Goal: Task Accomplishment & Management: Use online tool/utility

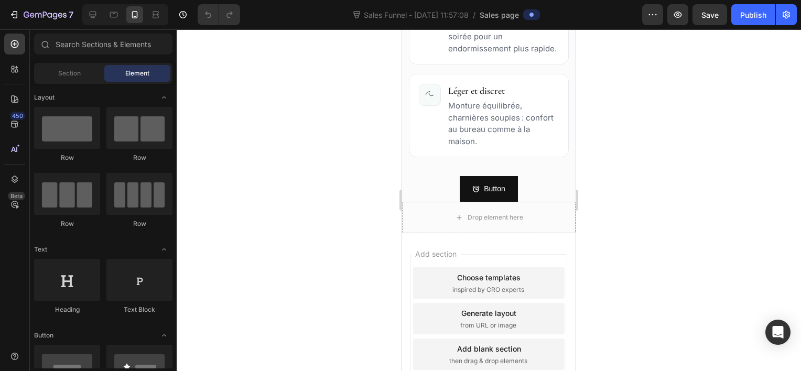
scroll to position [1046, 0]
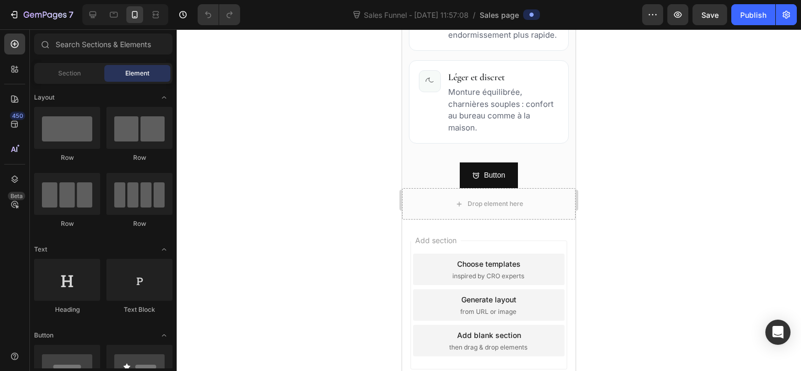
drag, startPoint x: 571, startPoint y: 60, endPoint x: 980, endPoint y: 321, distance: 485.6
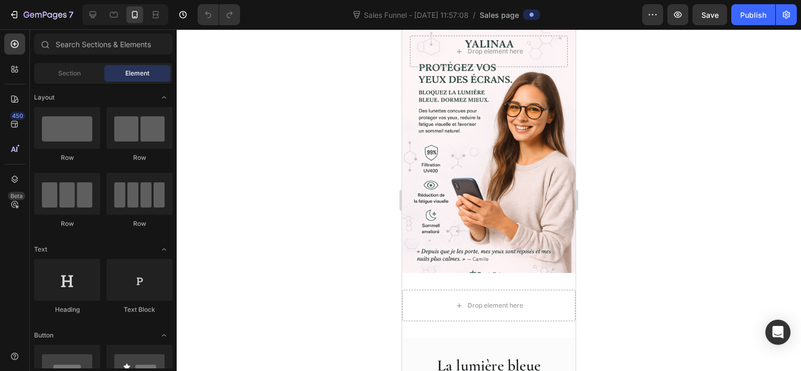
scroll to position [0, 0]
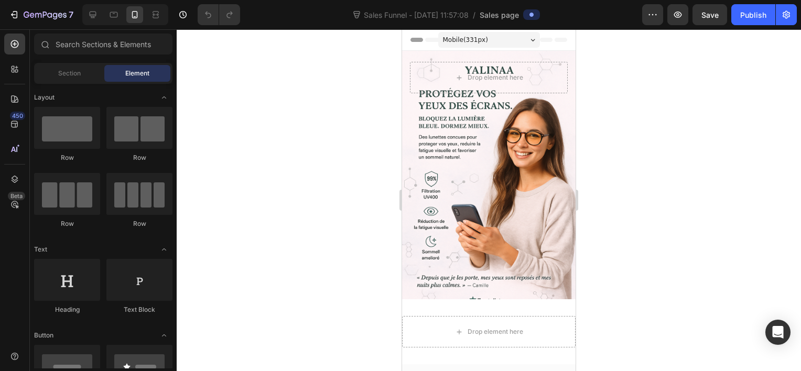
drag, startPoint x: 575, startPoint y: 300, endPoint x: 989, endPoint y: 41, distance: 488.5
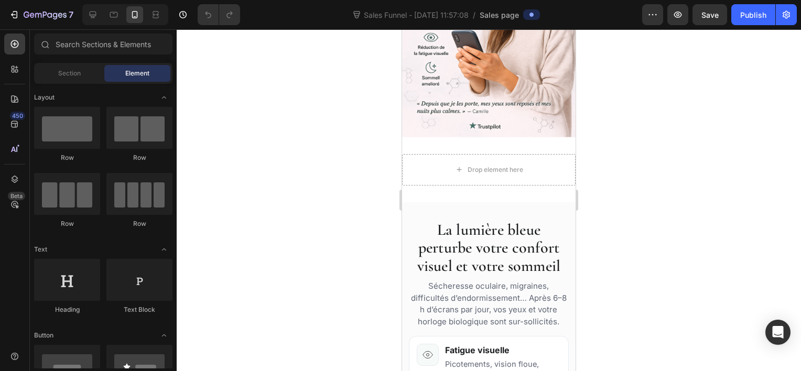
scroll to position [231, 0]
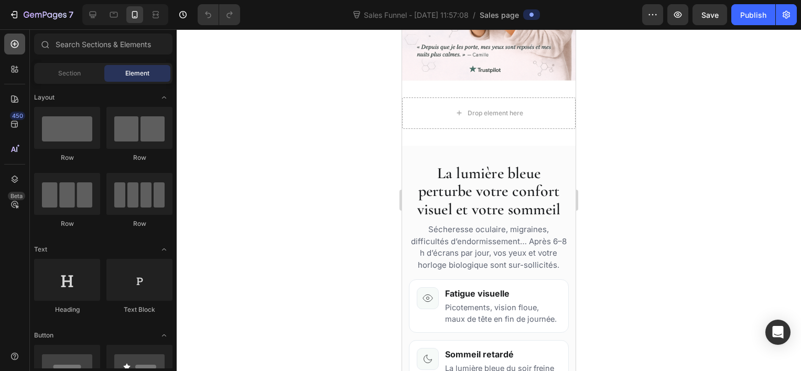
click at [14, 50] on div at bounding box center [14, 44] width 21 height 21
click at [15, 75] on div at bounding box center [14, 69] width 21 height 21
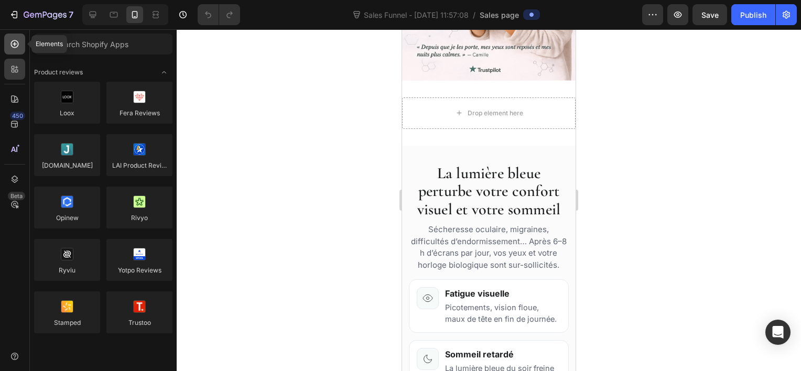
click at [15, 46] on icon at bounding box center [14, 44] width 10 height 10
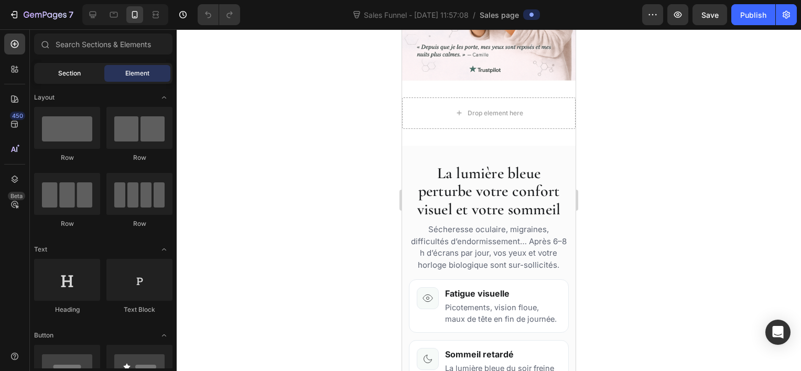
click at [44, 72] on div "Section" at bounding box center [69, 73] width 66 height 17
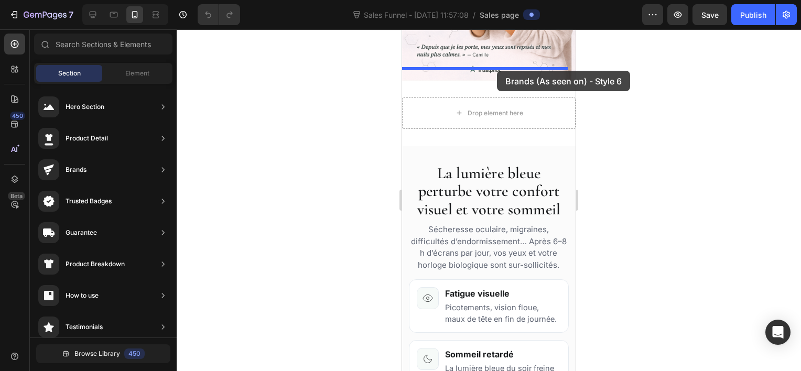
drag, startPoint x: 677, startPoint y: 210, endPoint x: 497, endPoint y: 71, distance: 227.2
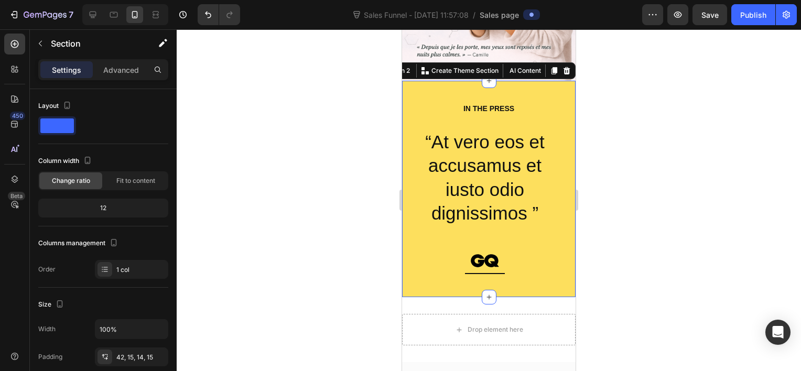
scroll to position [229, 0]
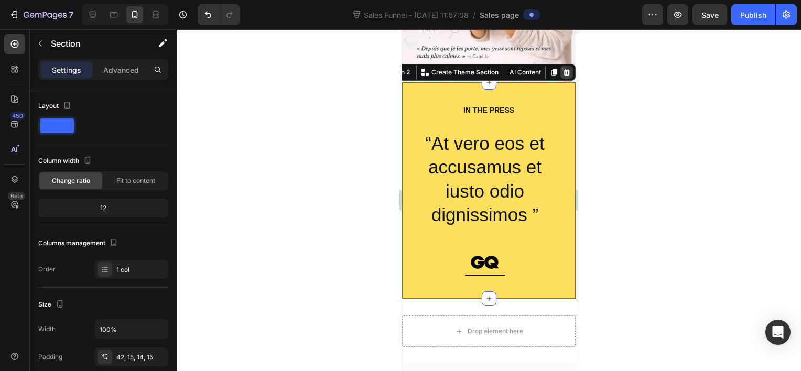
click at [564, 68] on icon at bounding box center [567, 71] width 7 height 7
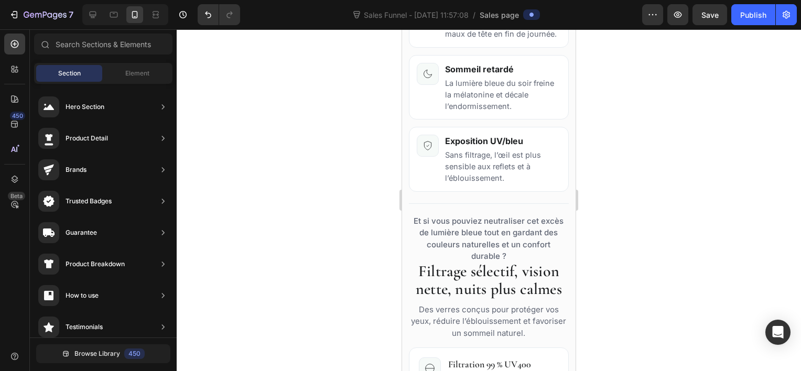
scroll to position [513, 0]
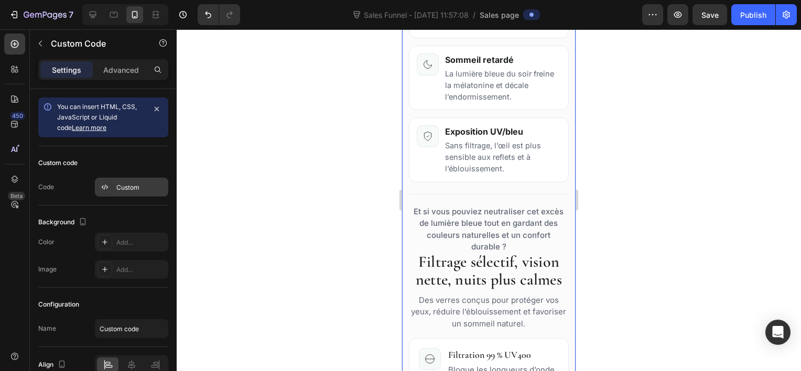
click at [137, 178] on div "Custom" at bounding box center [131, 187] width 73 height 19
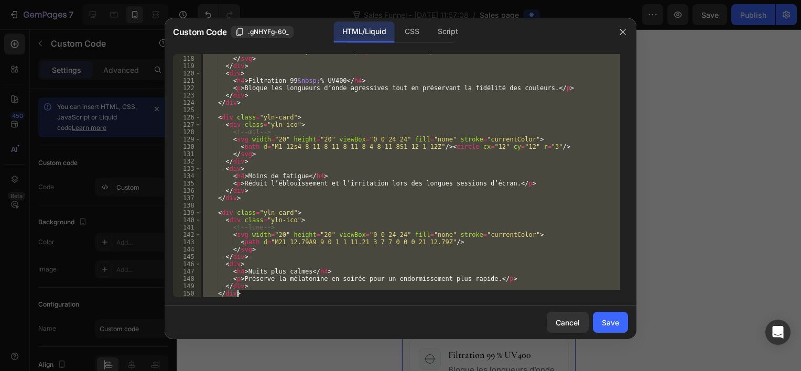
scroll to position [1005, 0]
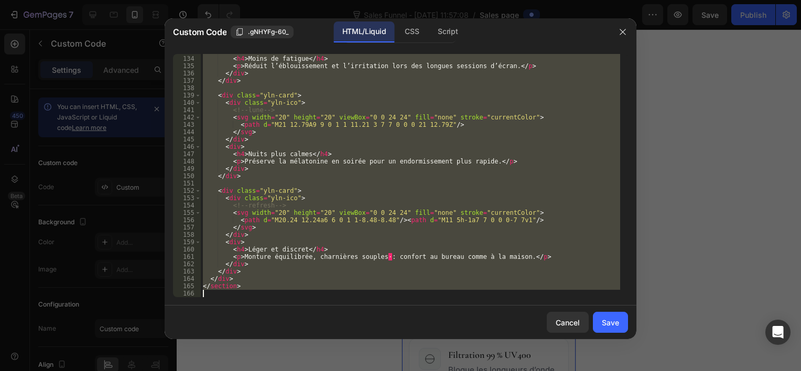
drag, startPoint x: 206, startPoint y: 196, endPoint x: 337, endPoint y: 344, distance: 197.6
click at [337, 344] on div "Custom Code .gNHYFg-60_ HTML/Liquid CSS Script </p> 133 134 135 136 137 138 139…" at bounding box center [401, 185] width 472 height 334
type textarea "</section>"
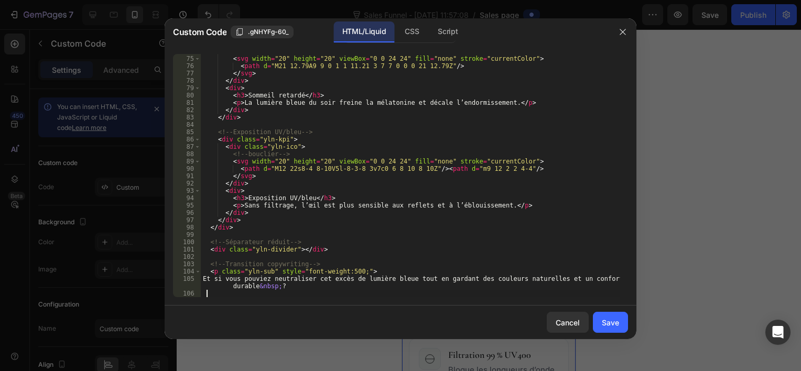
scroll to position [557, 0]
type textarea "Et si vous pouviez neutraliser cet excès de lumière bleue tout en gardant des c…"
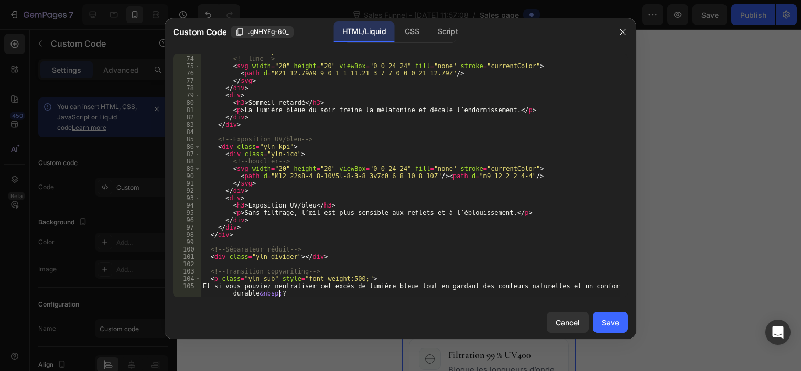
scroll to position [549, 0]
click at [610, 322] on div "Save" at bounding box center [610, 322] width 17 height 11
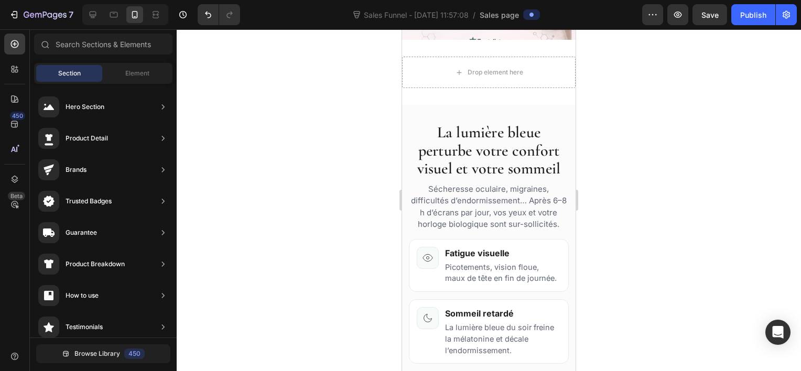
scroll to position [261, 0]
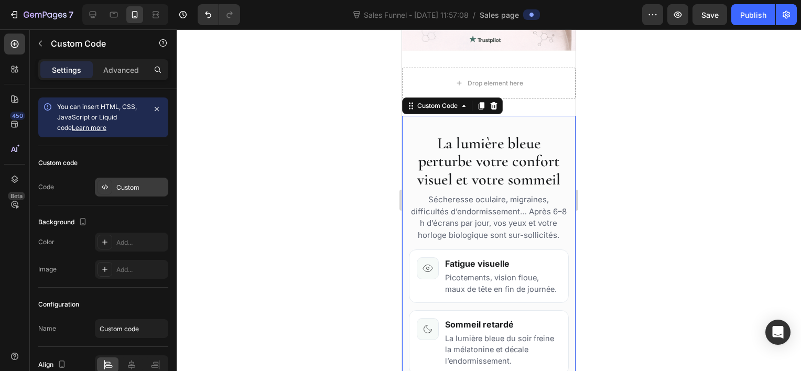
click at [121, 185] on div "Custom" at bounding box center [140, 187] width 49 height 9
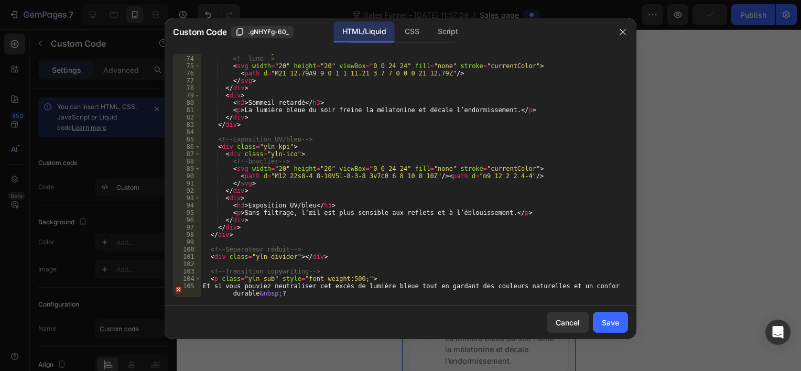
scroll to position [549, 0]
click at [310, 296] on div "< div class = "yln-ico" > <!-- lune --> < svg width = "20" height = "20" viewBo…" at bounding box center [410, 180] width 419 height 265
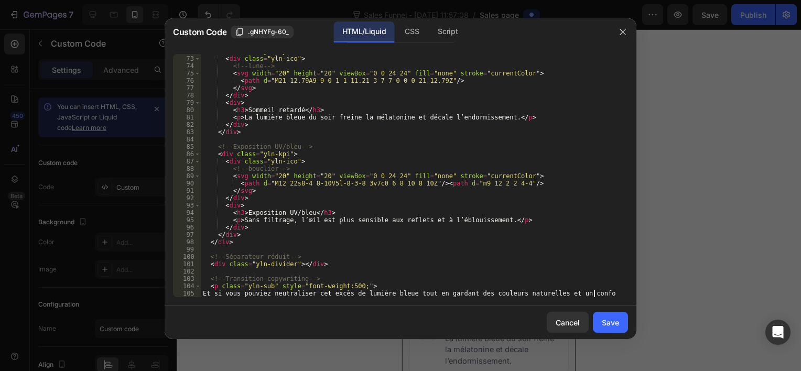
scroll to position [542, 0]
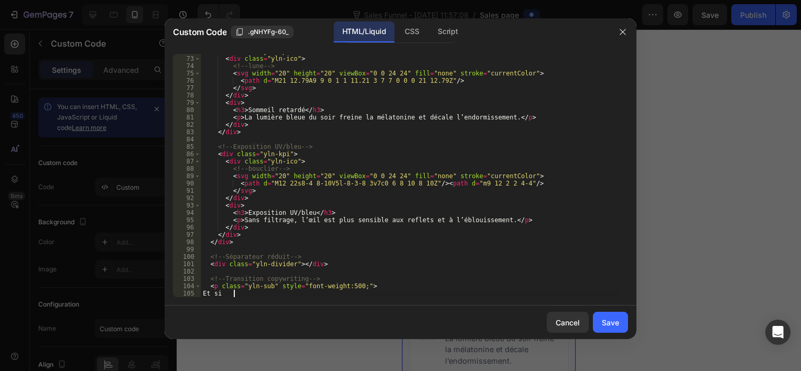
type textarea "E"
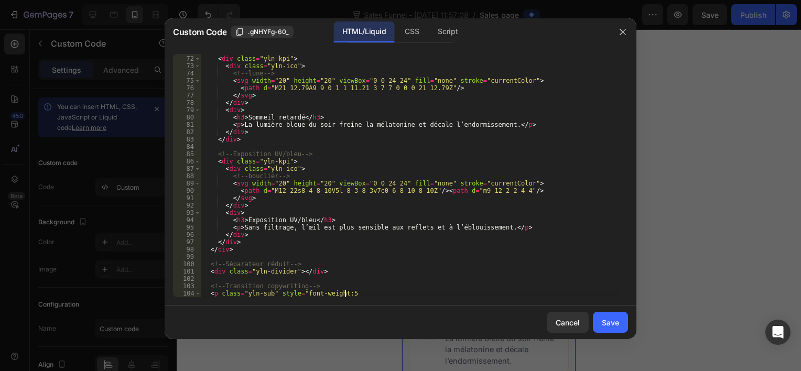
scroll to position [535, 0]
type textarea "<"
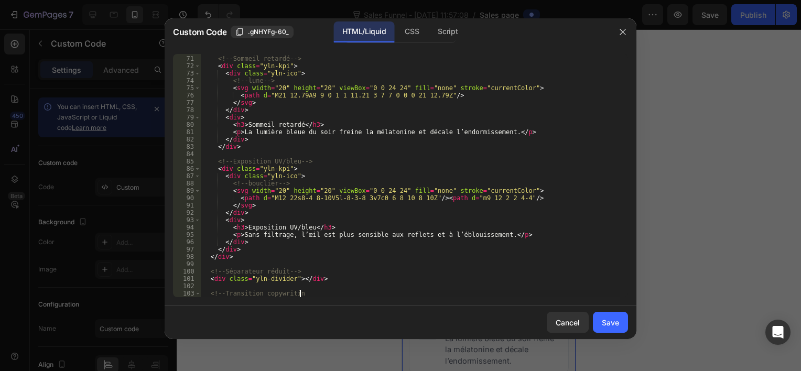
scroll to position [527, 0]
type textarea "<"
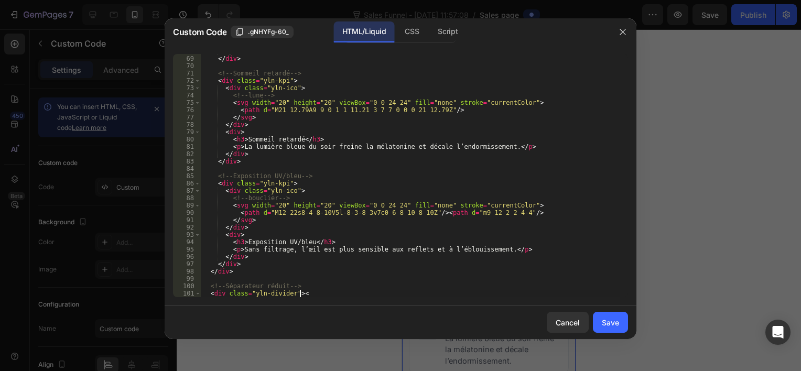
scroll to position [513, 0]
type textarea "<"
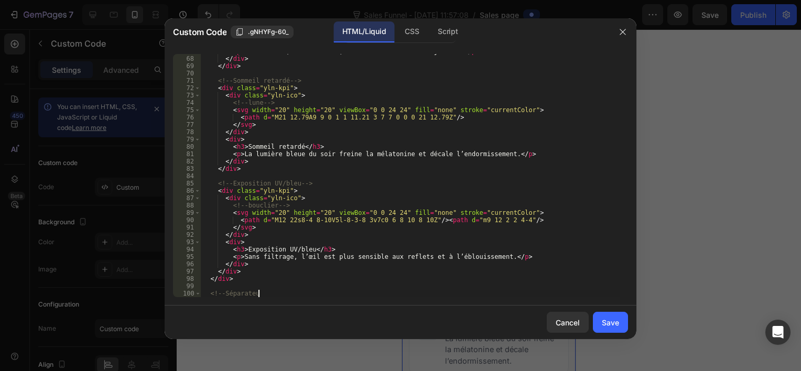
scroll to position [505, 0]
type textarea "<"
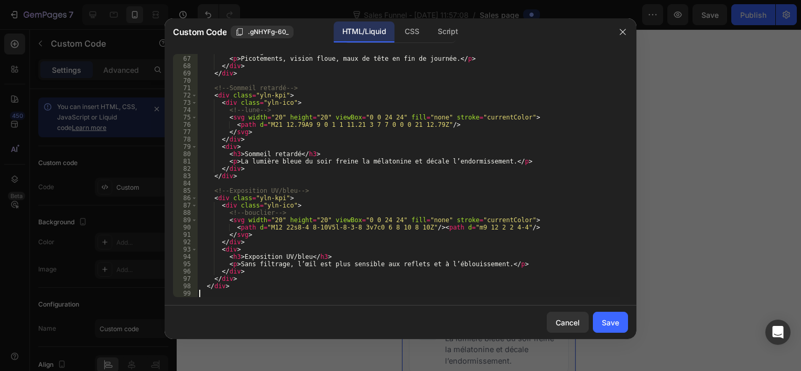
type textarea "</div>"
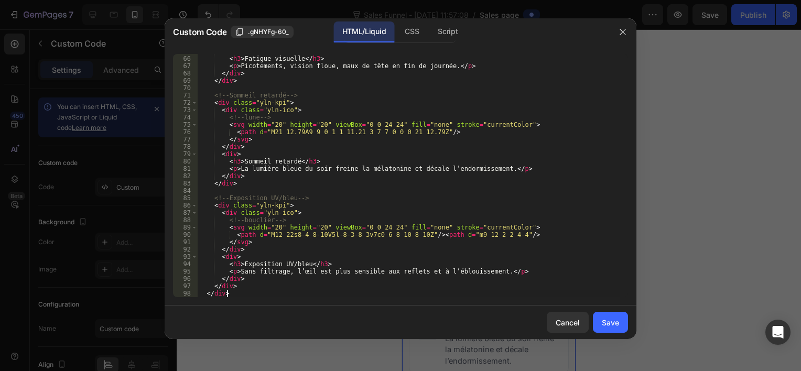
scroll to position [491, 0]
click at [608, 317] on button "Save" at bounding box center [610, 322] width 35 height 21
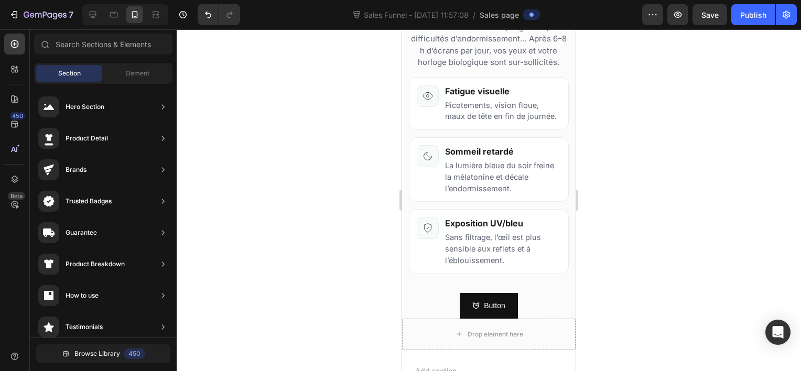
scroll to position [424, 0]
drag, startPoint x: 570, startPoint y: 201, endPoint x: 1001, endPoint y: 284, distance: 438.8
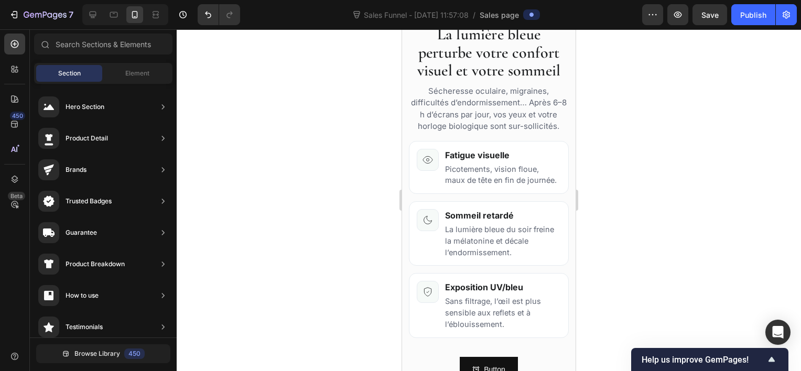
scroll to position [363, 0]
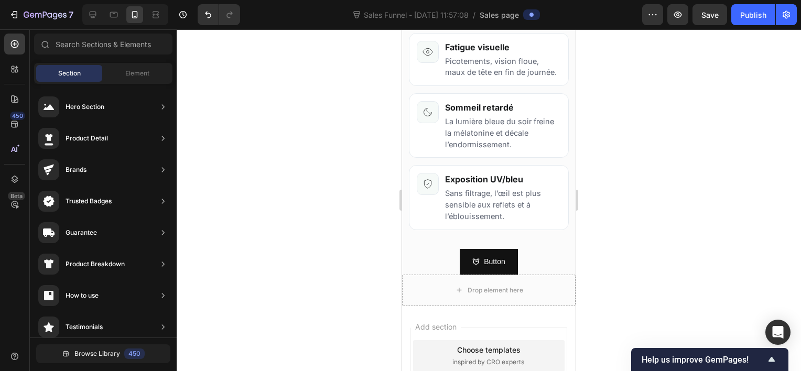
drag, startPoint x: 573, startPoint y: 179, endPoint x: 991, endPoint y: 244, distance: 423.8
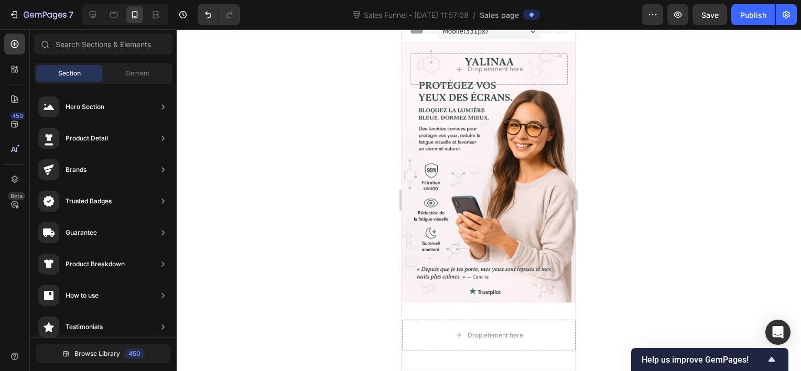
scroll to position [0, 0]
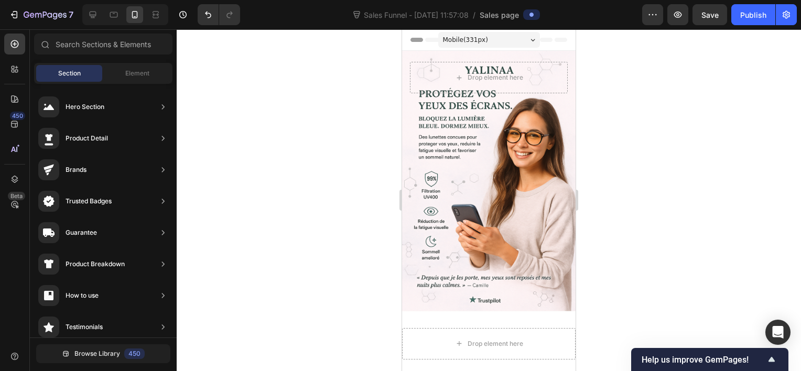
drag, startPoint x: 569, startPoint y: 225, endPoint x: 992, endPoint y: 90, distance: 444.5
click at [463, 42] on span "Mobile ( 331 px)" at bounding box center [465, 40] width 45 height 10
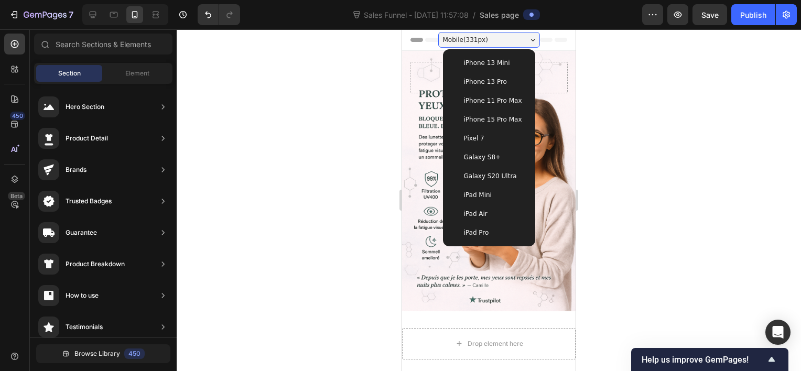
click at [463, 42] on span "Mobile ( 331 px)" at bounding box center [465, 40] width 45 height 10
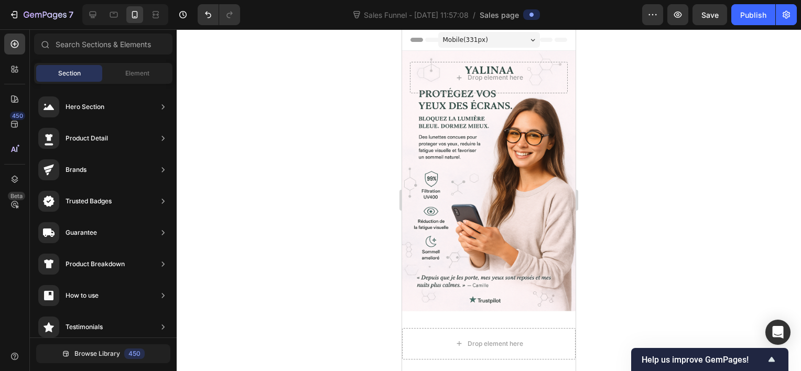
click at [425, 42] on span "Header" at bounding box center [433, 40] width 23 height 10
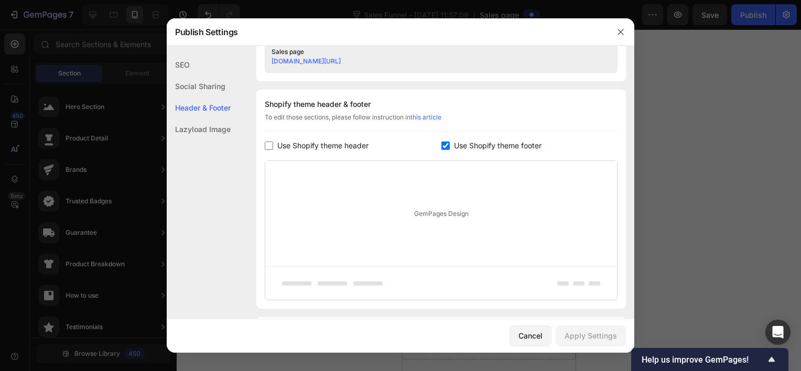
scroll to position [491, 0]
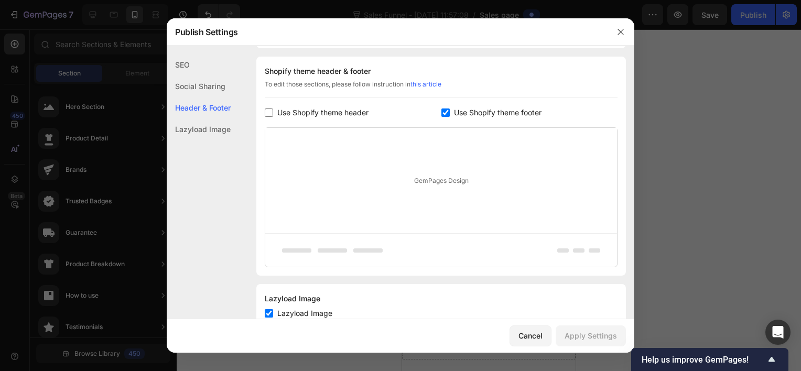
click at [352, 113] on span "Use Shopify theme header" at bounding box center [322, 112] width 91 height 13
checkbox input "true"
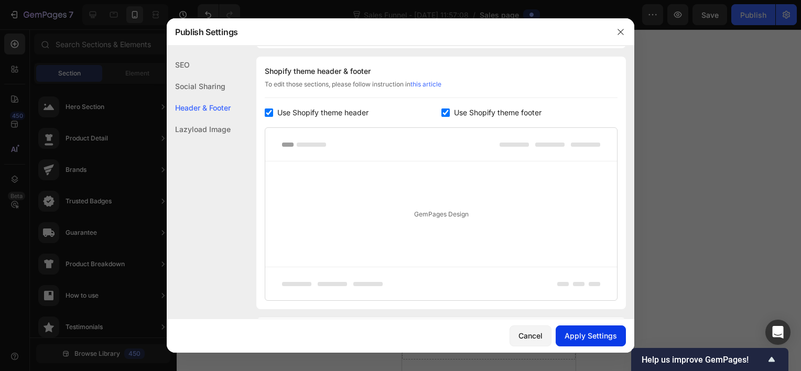
click at [577, 346] on button "Apply Settings" at bounding box center [591, 336] width 70 height 21
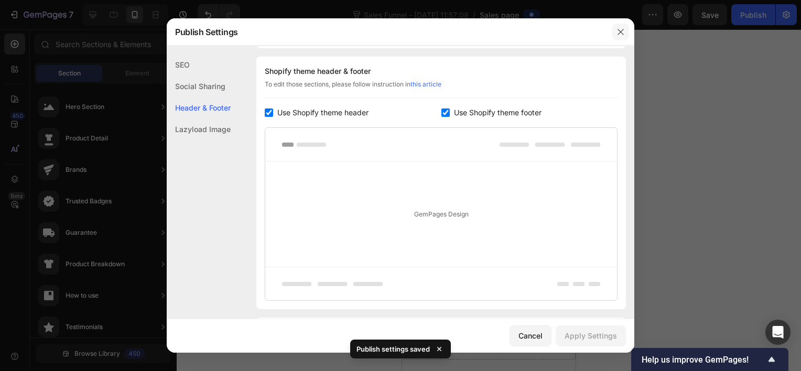
click at [621, 31] on icon "button" at bounding box center [621, 32] width 8 height 8
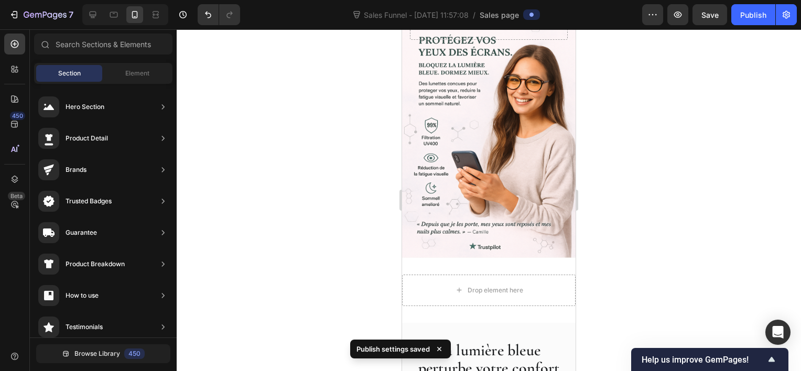
scroll to position [0, 0]
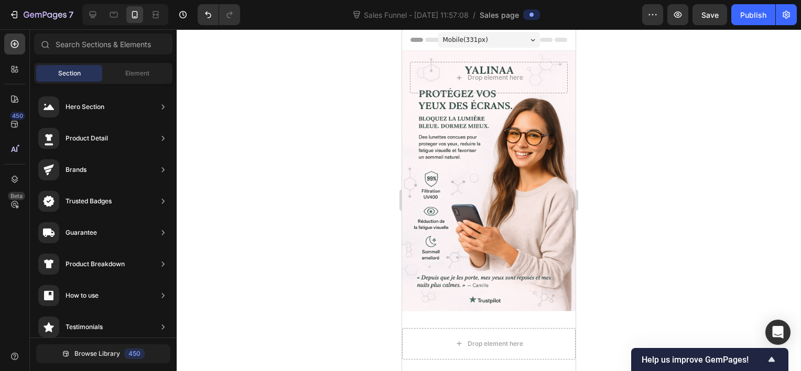
click at [501, 45] on div "Mobile ( 331 px)" at bounding box center [489, 40] width 102 height 16
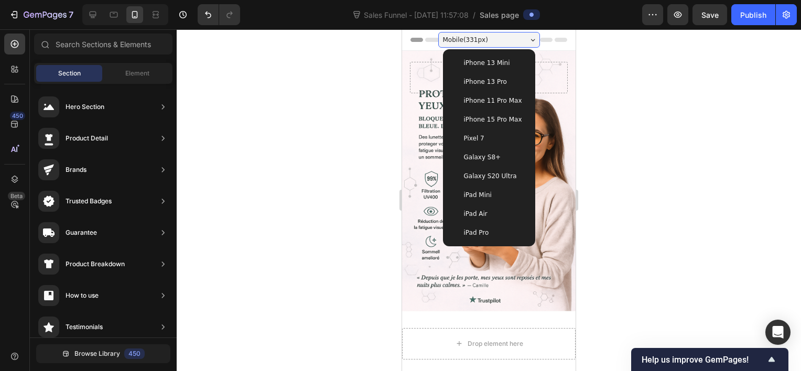
click at [501, 122] on span "iPhone 15 Pro Max" at bounding box center [493, 119] width 58 height 10
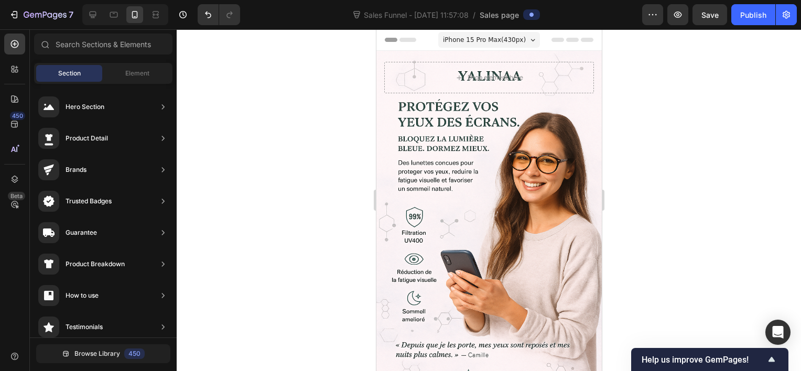
drag, startPoint x: 598, startPoint y: 115, endPoint x: 1007, endPoint y: 116, distance: 408.4
click at [416, 39] on span "Header" at bounding box center [407, 40] width 23 height 10
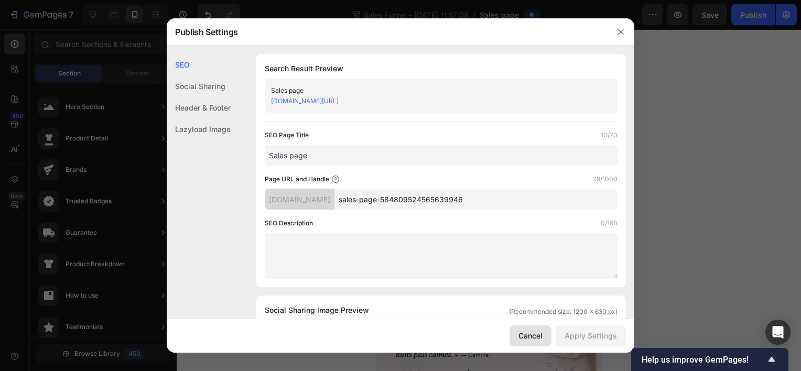
click at [541, 339] on div "Cancel" at bounding box center [531, 335] width 24 height 11
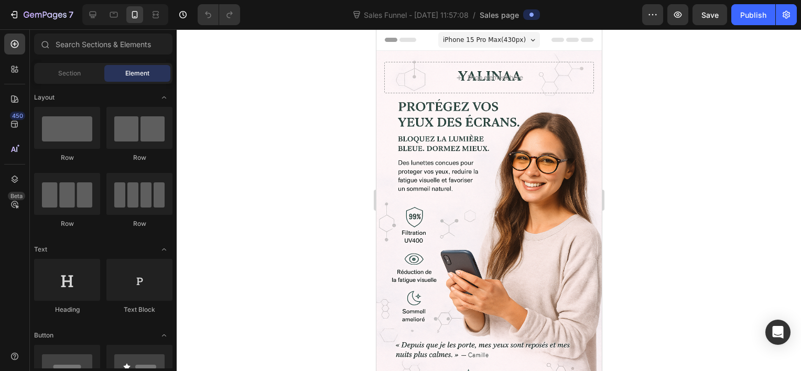
click at [311, 209] on div at bounding box center [489, 200] width 624 height 342
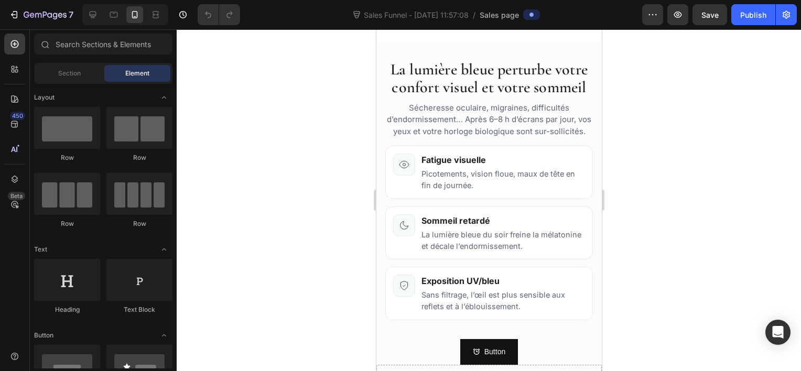
drag, startPoint x: 600, startPoint y: 116, endPoint x: 988, endPoint y: 242, distance: 408.4
